Goal: Find specific page/section: Find specific page/section

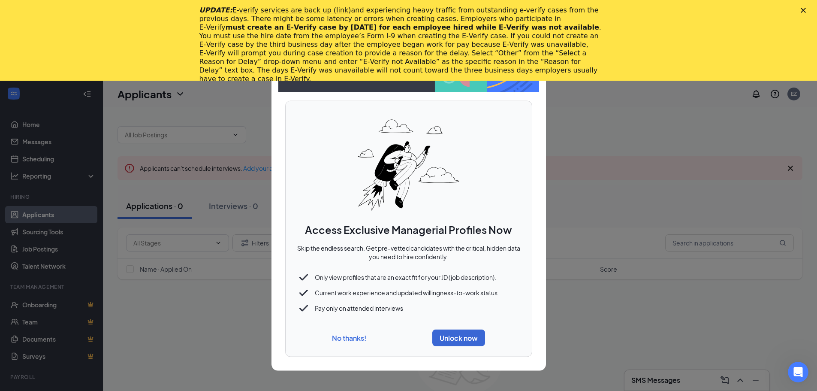
click at [345, 336] on button "No thanks!" at bounding box center [349, 337] width 34 height 9
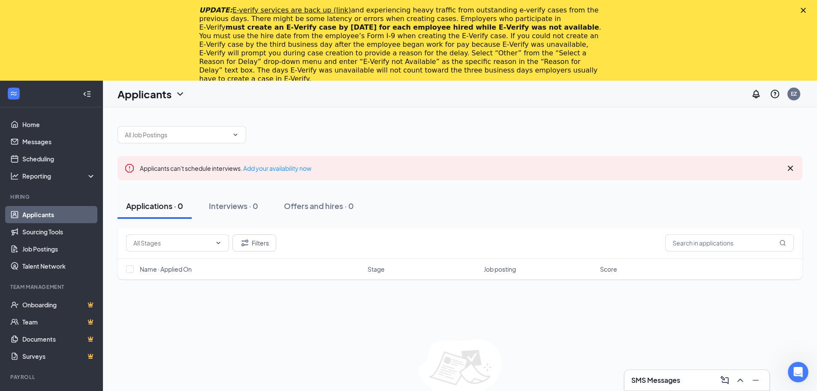
click at [806, 10] on icon "Close" at bounding box center [803, 10] width 5 height 5
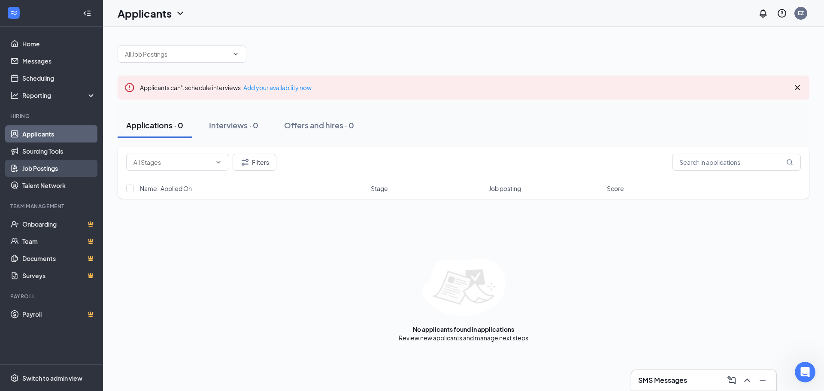
click at [38, 169] on link "Job Postings" at bounding box center [58, 168] width 73 height 17
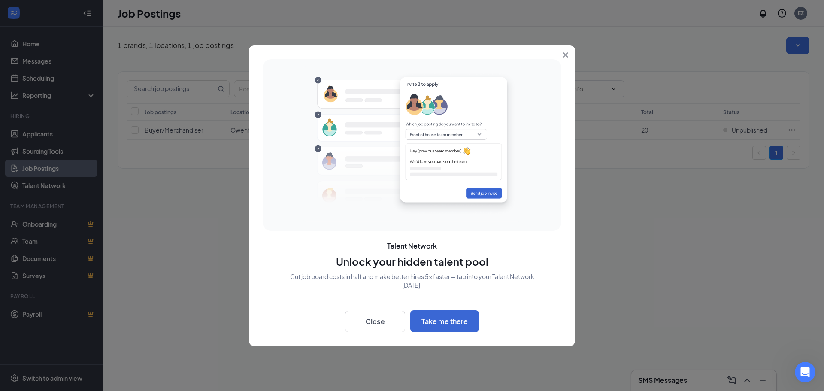
click at [567, 53] on icon "Close" at bounding box center [565, 54] width 5 height 5
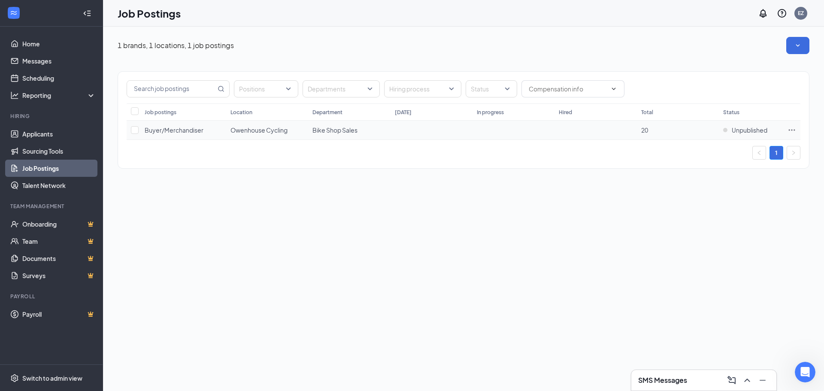
click at [302, 130] on td "Owenhouse Cycling" at bounding box center [267, 130] width 82 height 19
click at [167, 128] on span "Buyer/Merchandiser" at bounding box center [174, 130] width 59 height 8
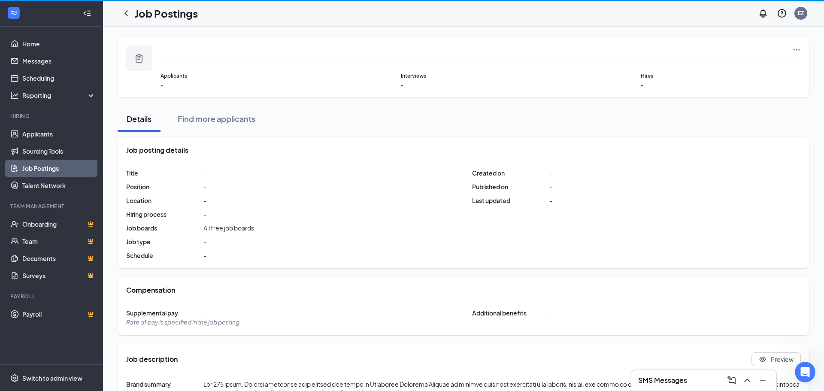
click at [167, 128] on div "Details Find more applicants" at bounding box center [464, 119] width 692 height 26
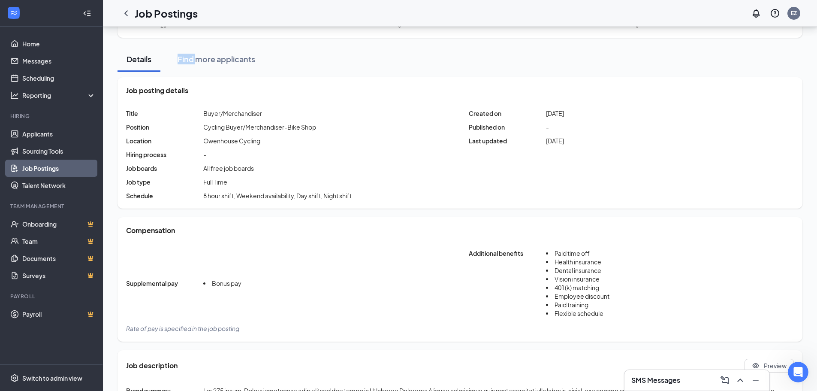
scroll to position [11, 0]
